Goal: Information Seeking & Learning: Learn about a topic

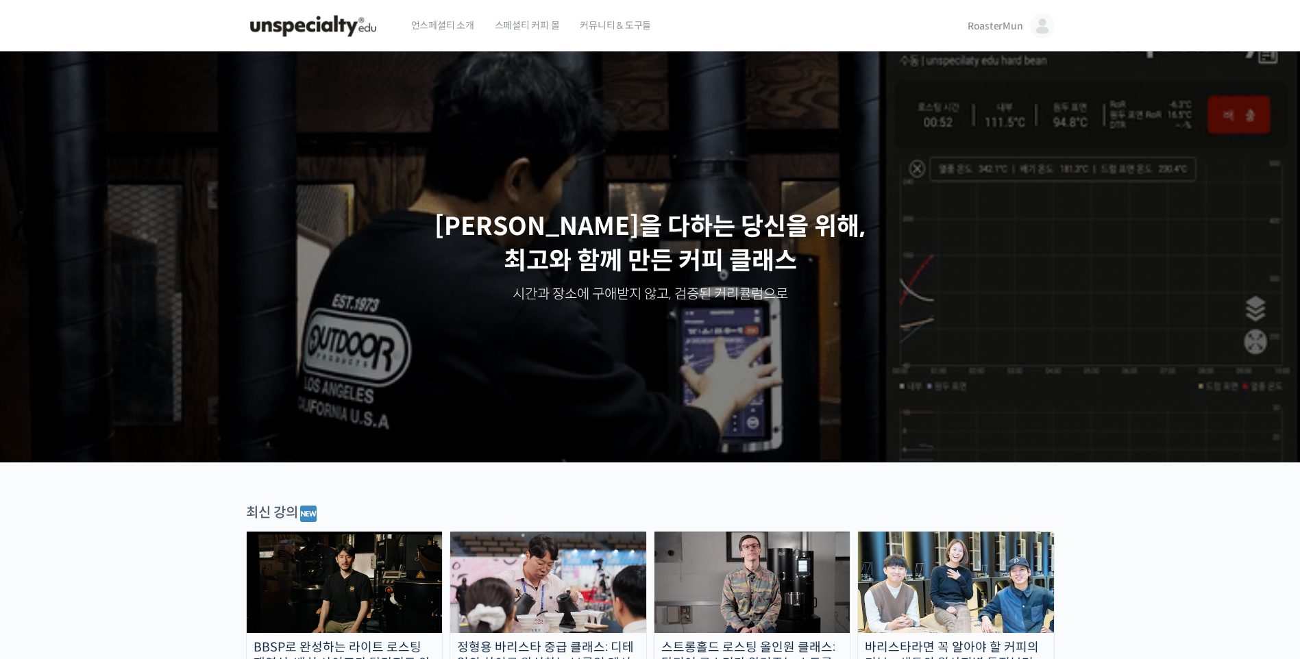
click at [1009, 45] on link "RoasterMun" at bounding box center [1011, 26] width 87 height 52
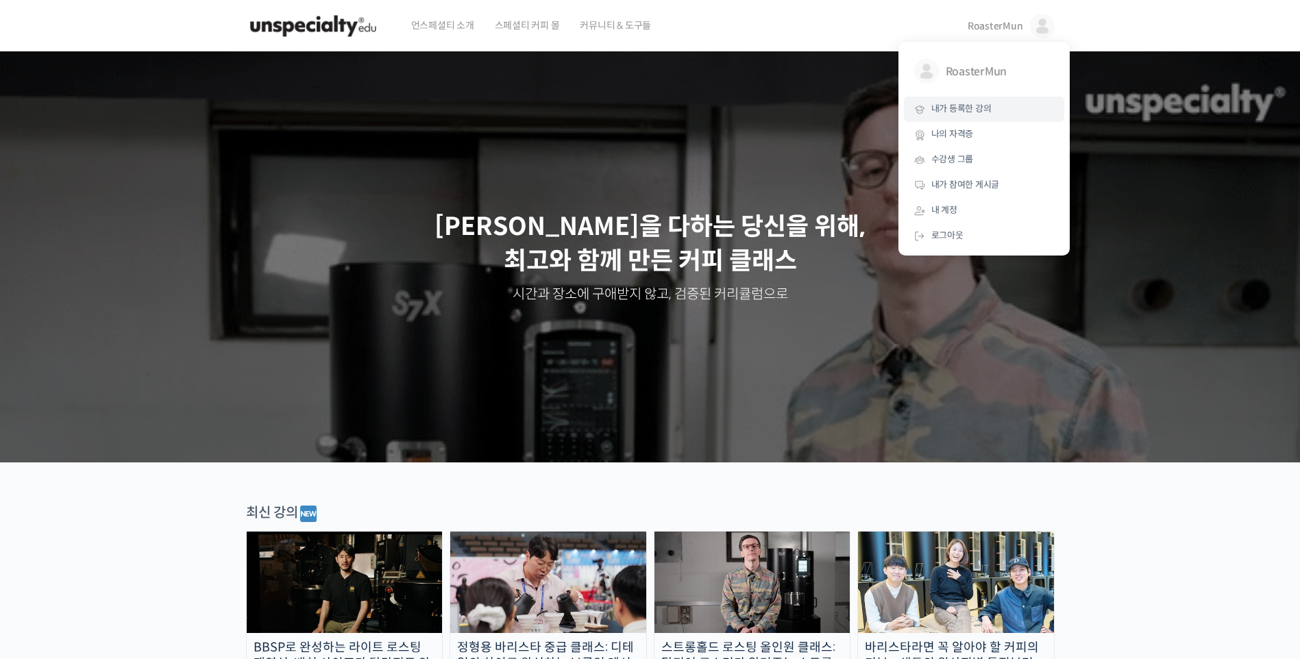
click at [985, 110] on span "내가 등록한 강의" at bounding box center [961, 109] width 60 height 12
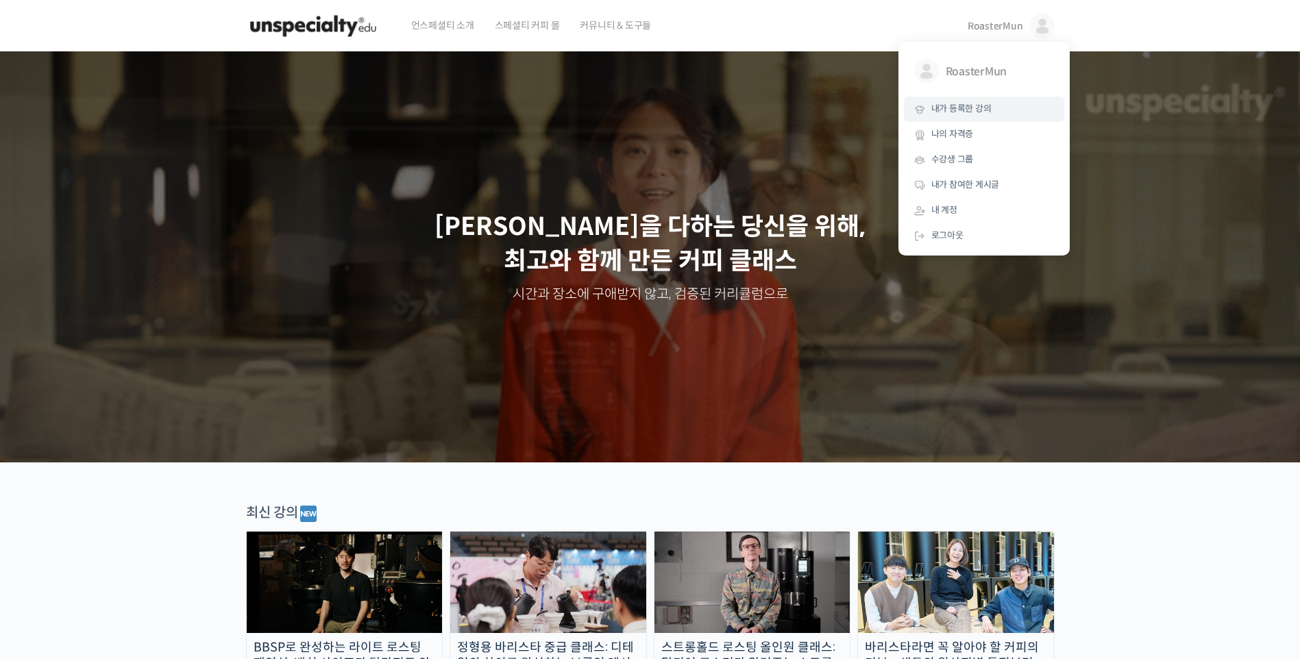
click at [967, 110] on span "내가 등록한 강의" at bounding box center [961, 109] width 60 height 12
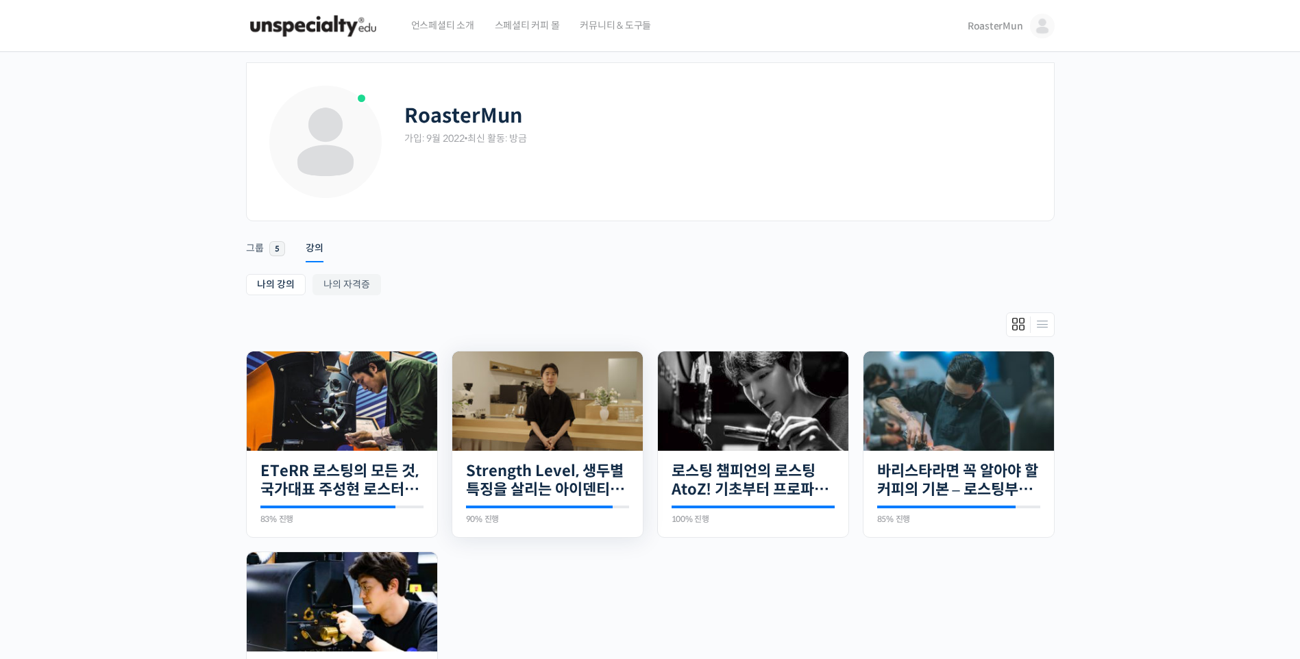
click at [527, 420] on img at bounding box center [547, 401] width 190 height 99
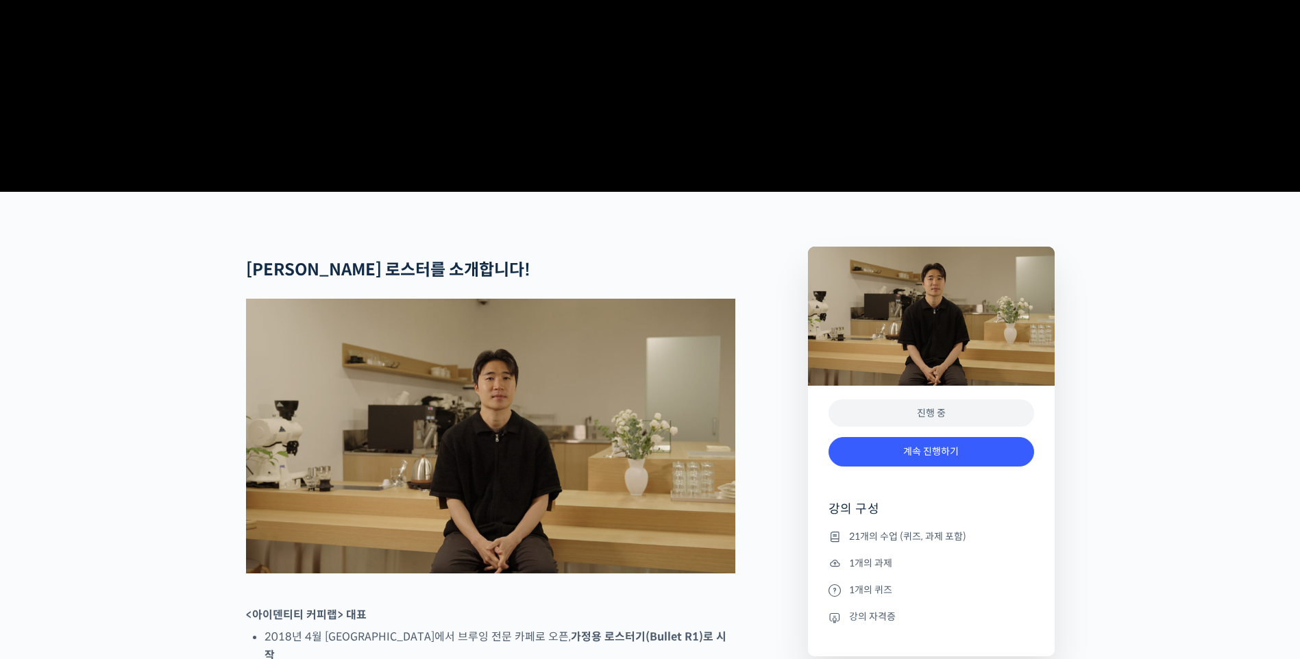
scroll to position [343, 0]
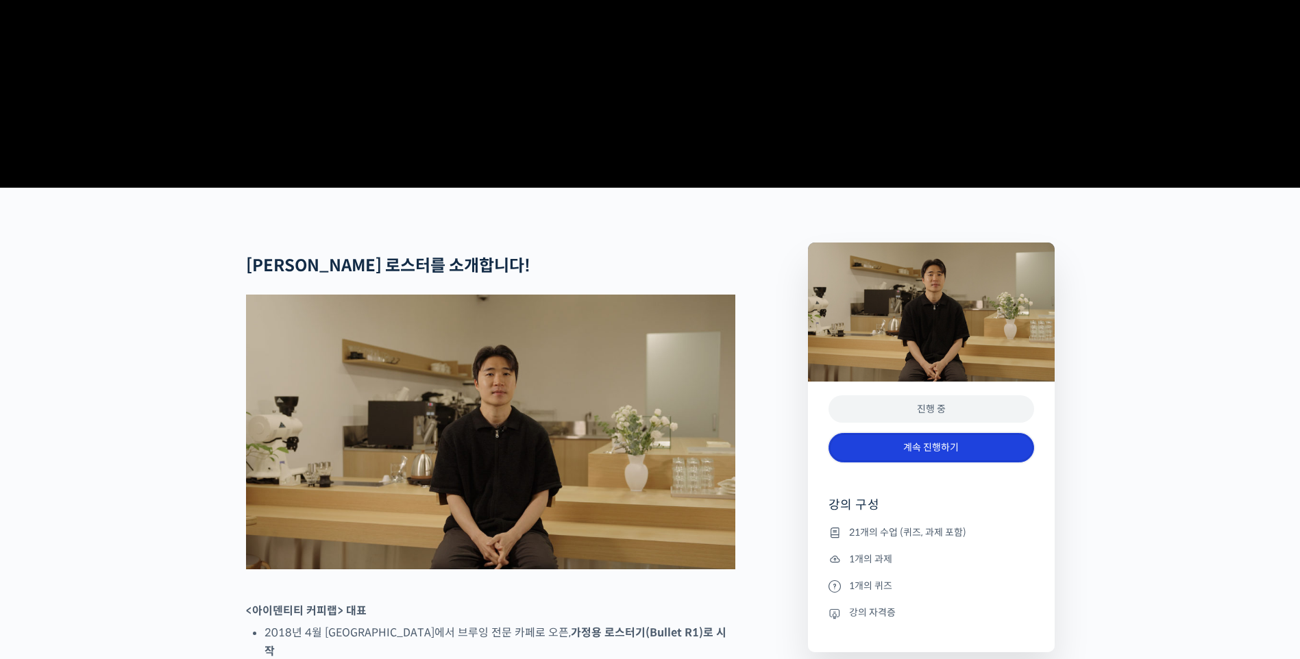
click at [950, 463] on link "계속 진행하기" at bounding box center [931, 447] width 206 height 29
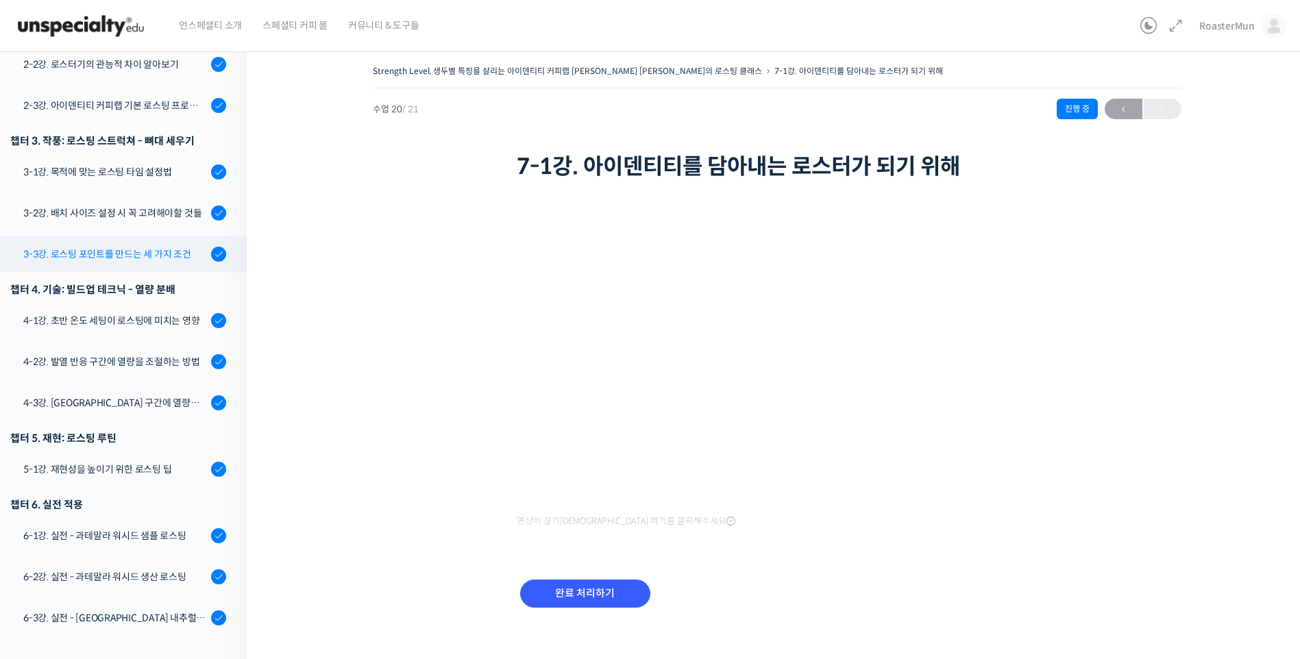
scroll to position [508, 0]
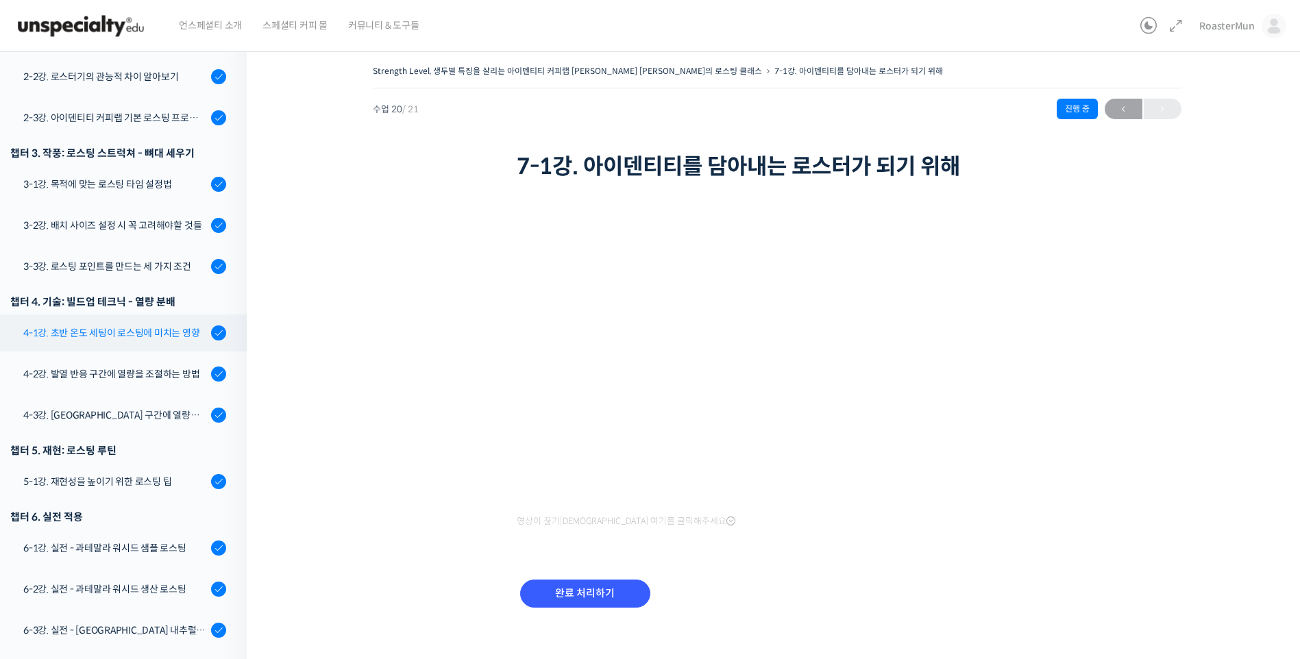
click at [142, 321] on link "4-1강. 초반 온도 세팅이 로스팅에 미치는 영향" at bounding box center [120, 333] width 254 height 37
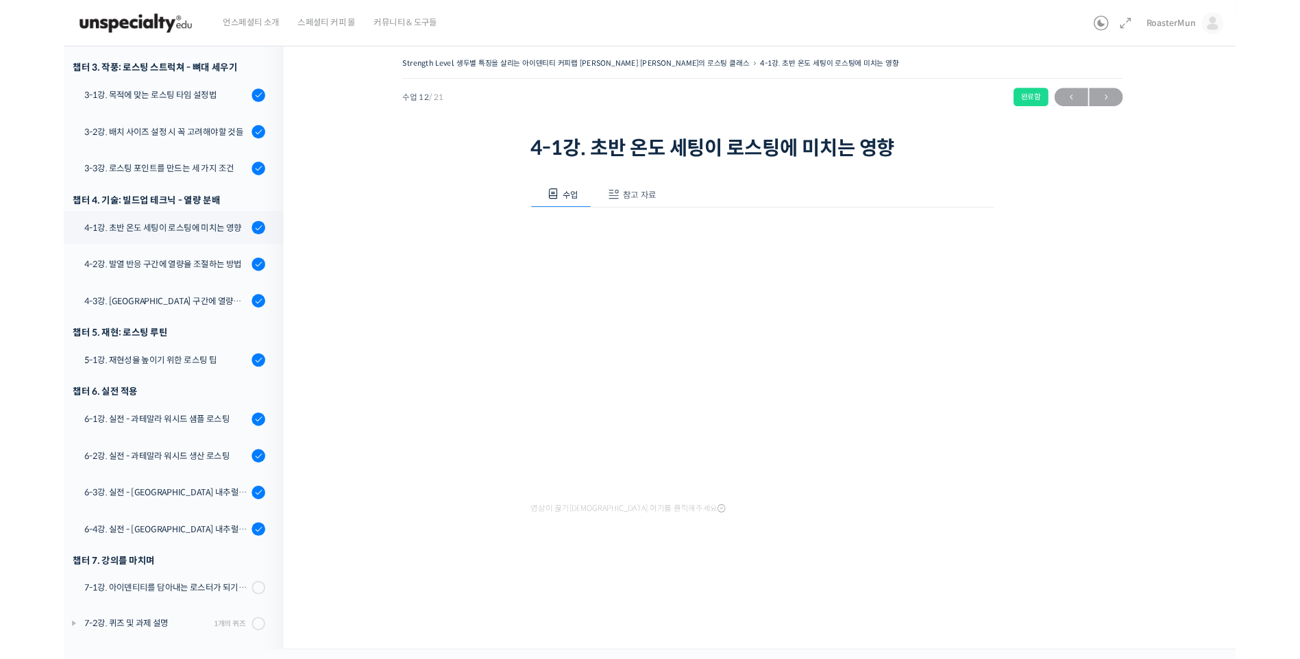
scroll to position [565, 0]
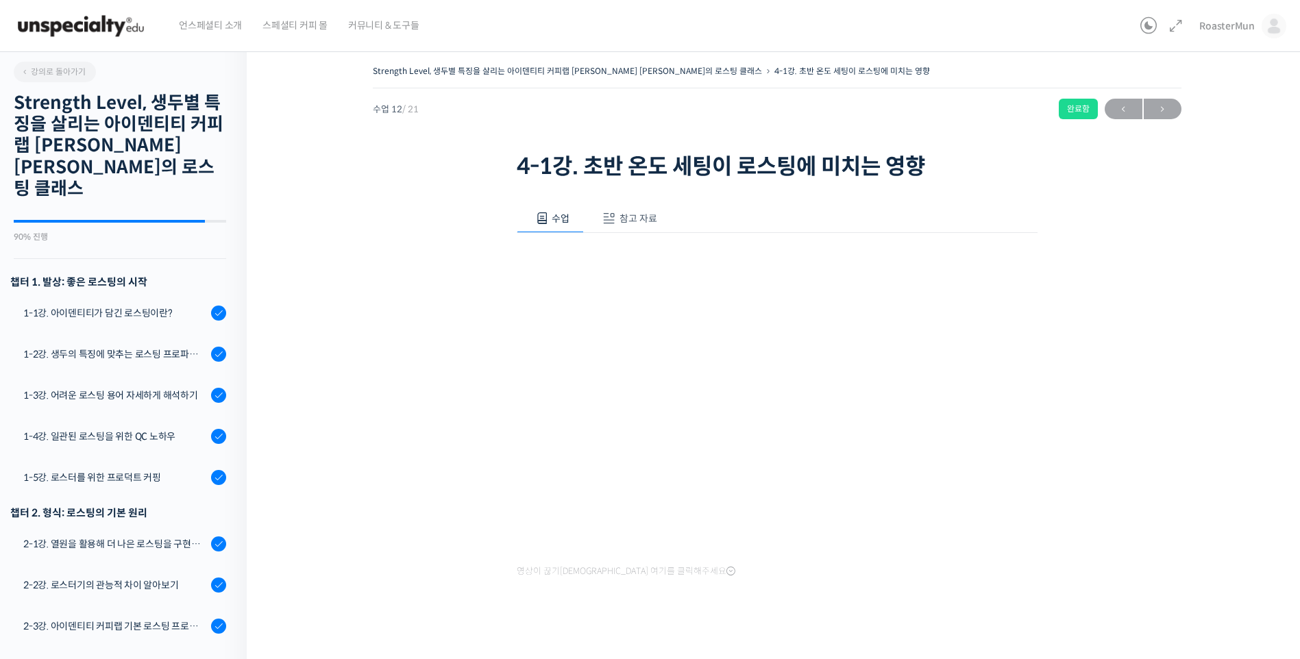
scroll to position [565, 0]
